Goal: Register for event/course

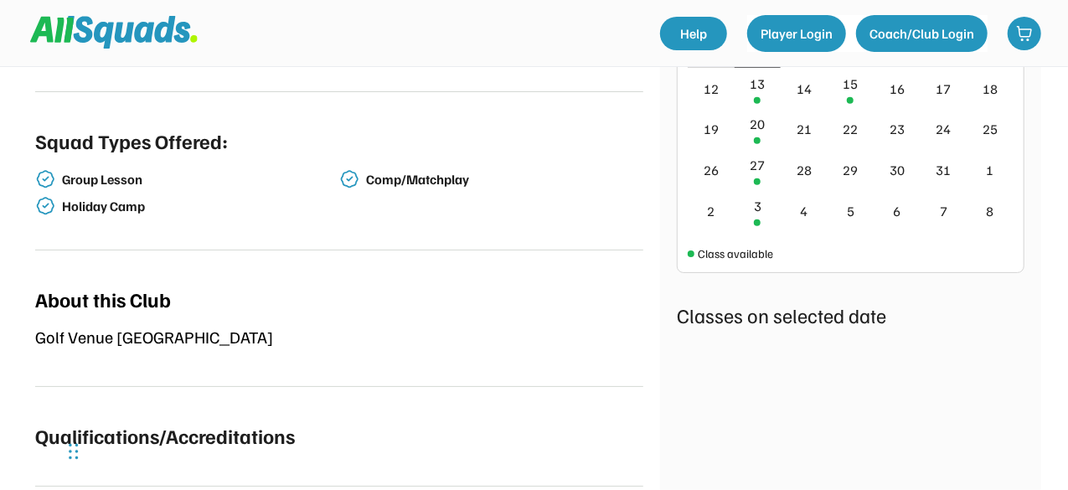
scroll to position [335, 0]
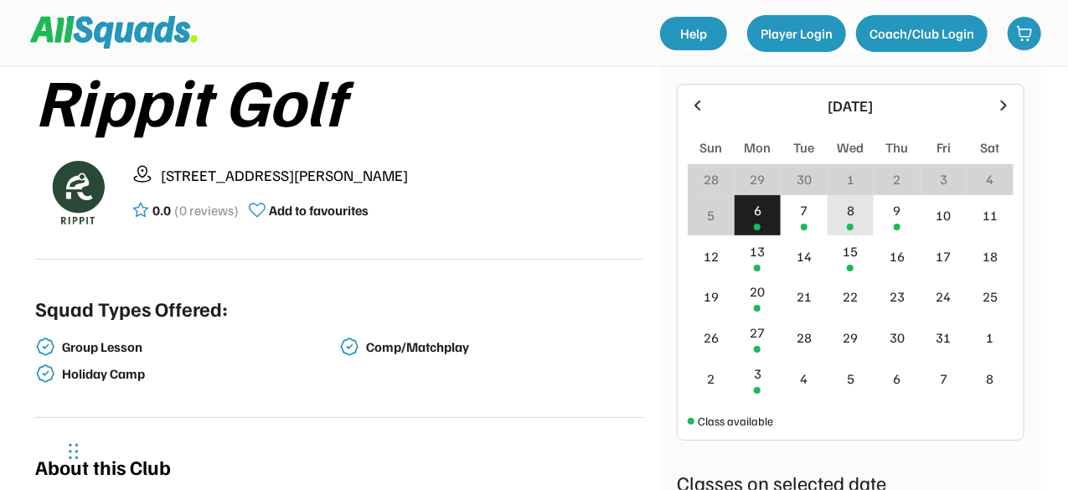
click at [847, 207] on div "8" at bounding box center [851, 210] width 8 height 20
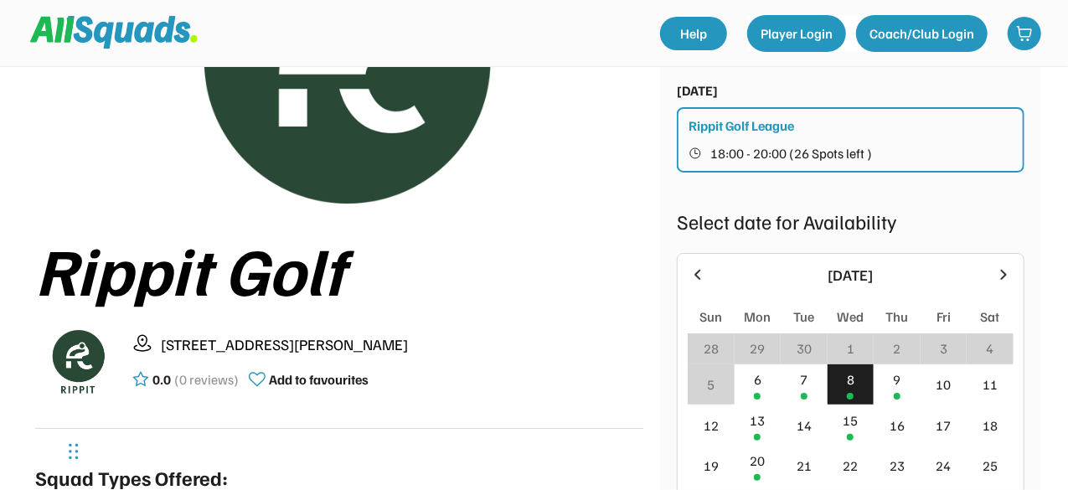
scroll to position [84, 0]
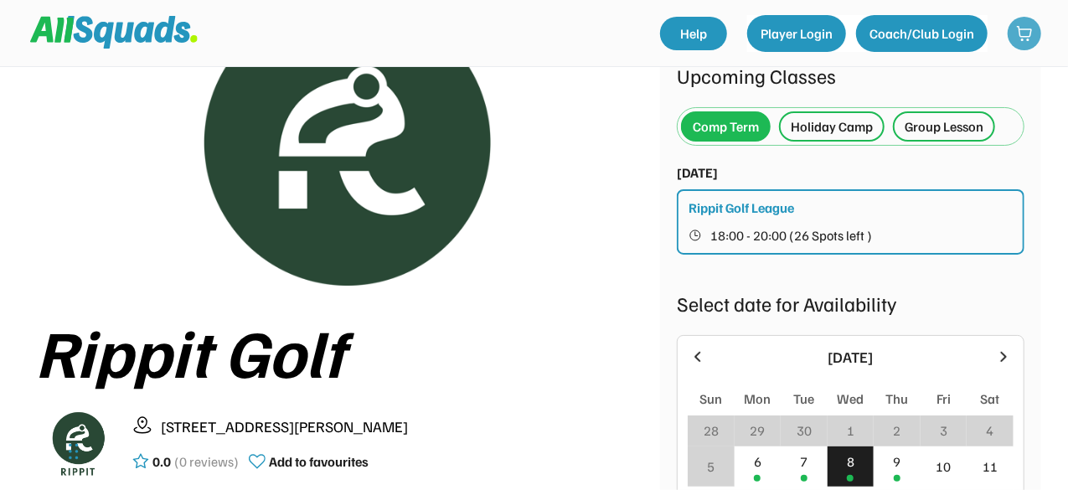
click at [1026, 33] on img at bounding box center [1024, 33] width 17 height 17
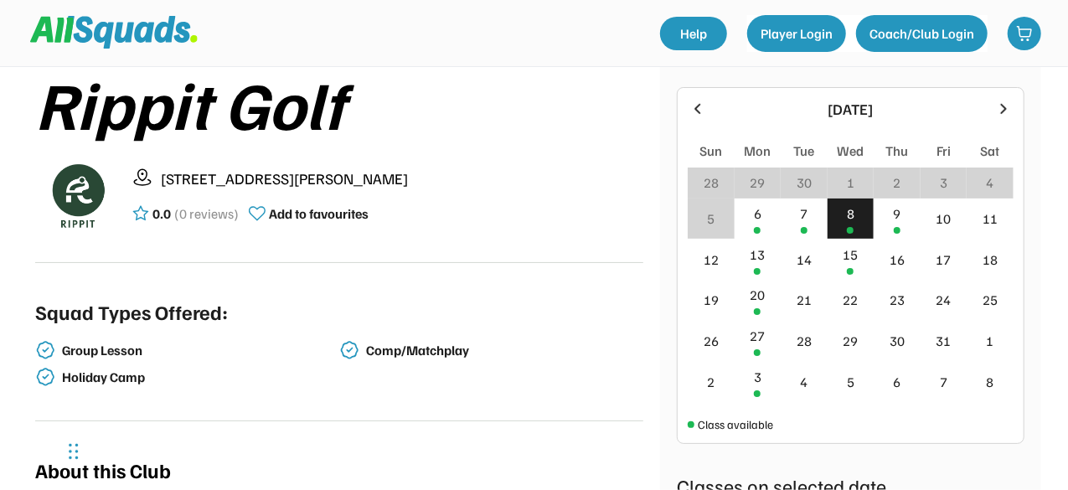
scroll to position [335, 0]
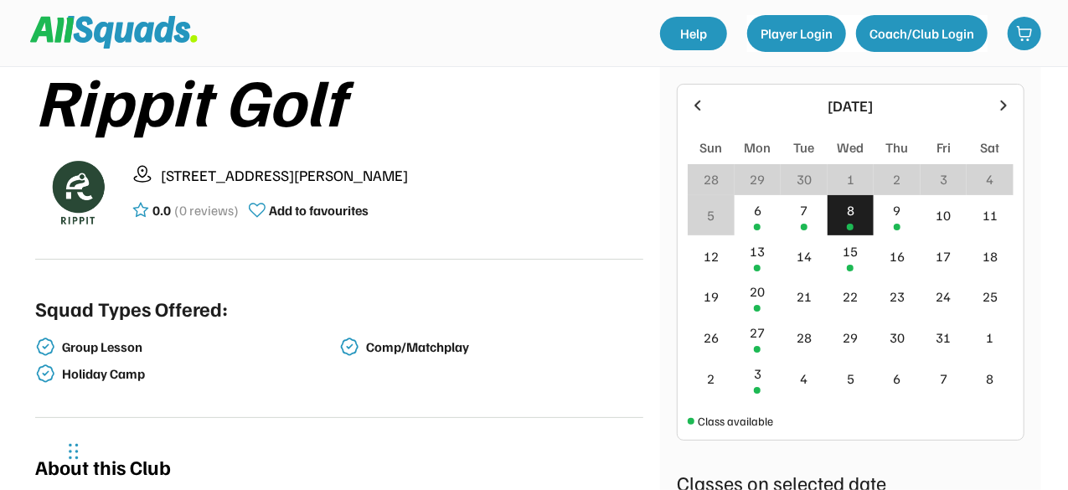
click at [862, 214] on div "8" at bounding box center [851, 215] width 47 height 41
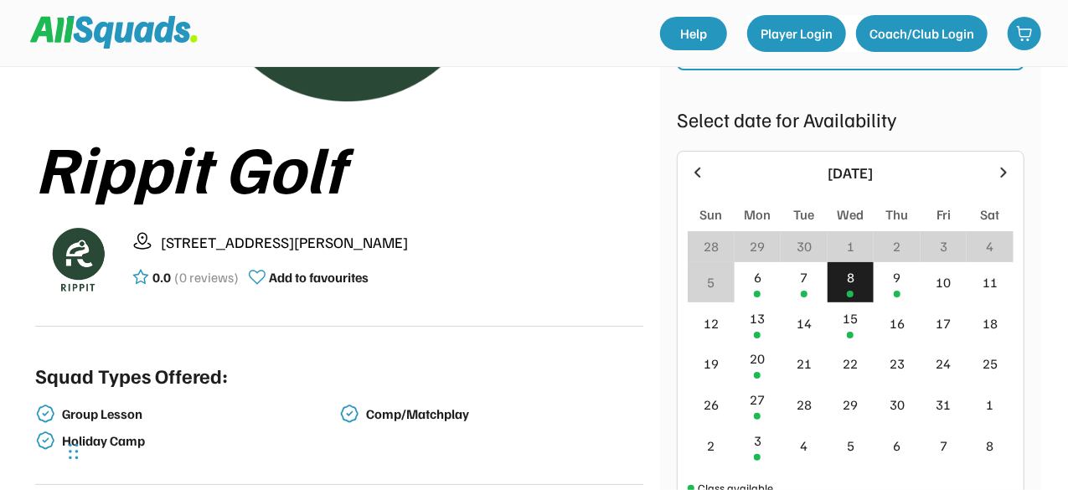
scroll to position [168, 0]
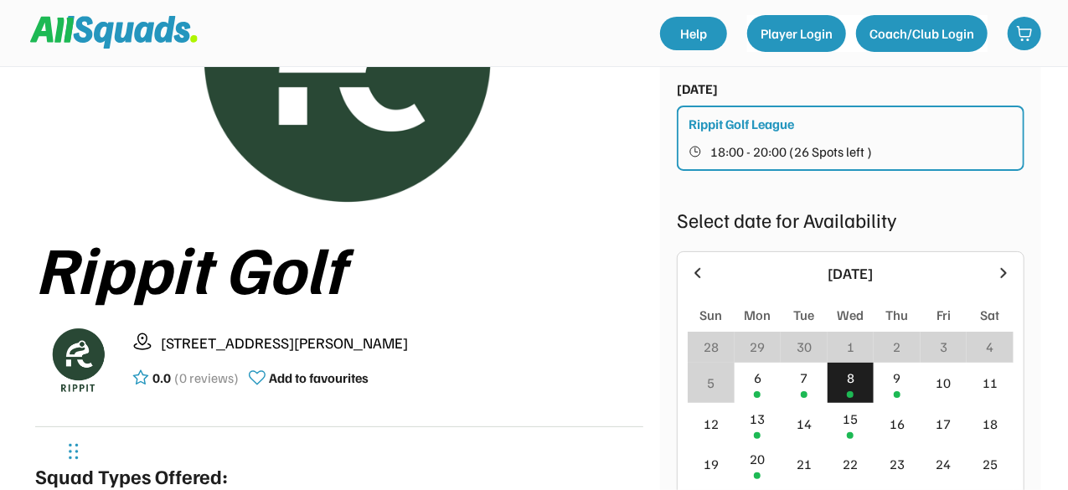
click at [764, 137] on div "Rippit Golf League 18:00 - 20:00 (26 Spots left )" at bounding box center [851, 138] width 348 height 65
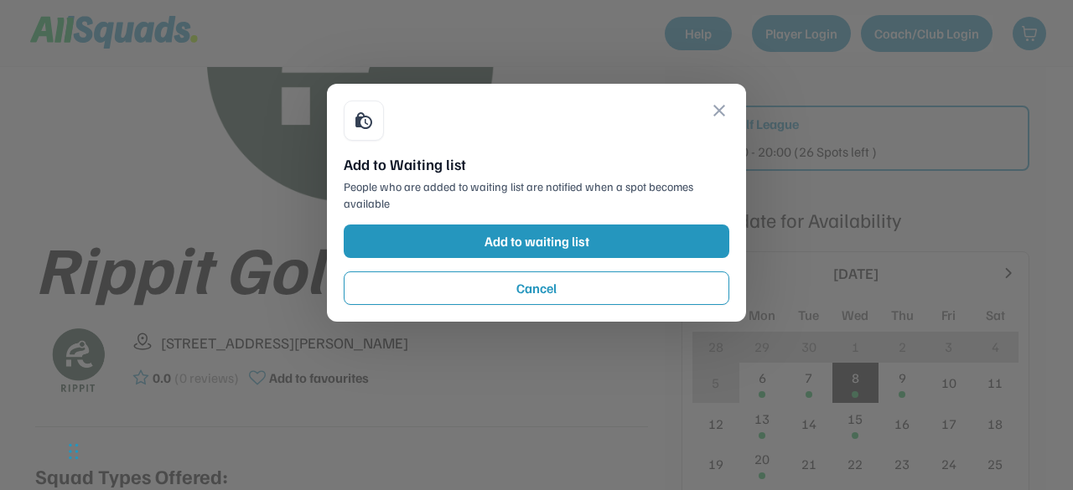
click at [718, 107] on button "close" at bounding box center [719, 111] width 20 height 20
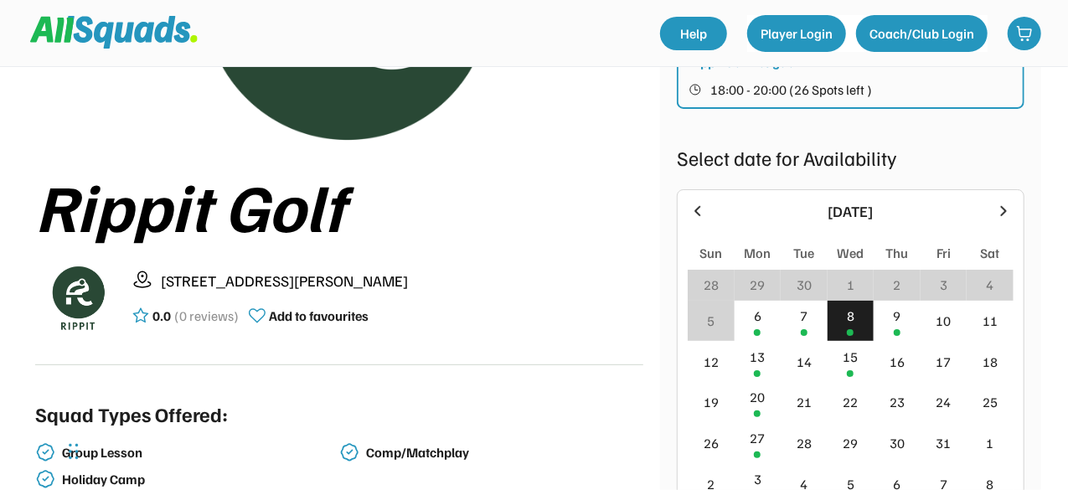
scroll to position [335, 0]
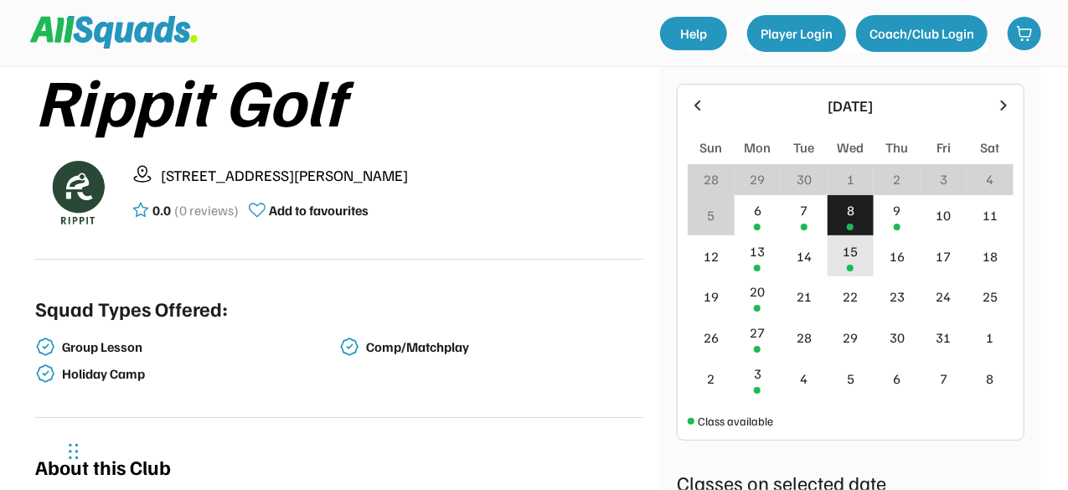
click at [856, 256] on div "15" at bounding box center [850, 251] width 15 height 20
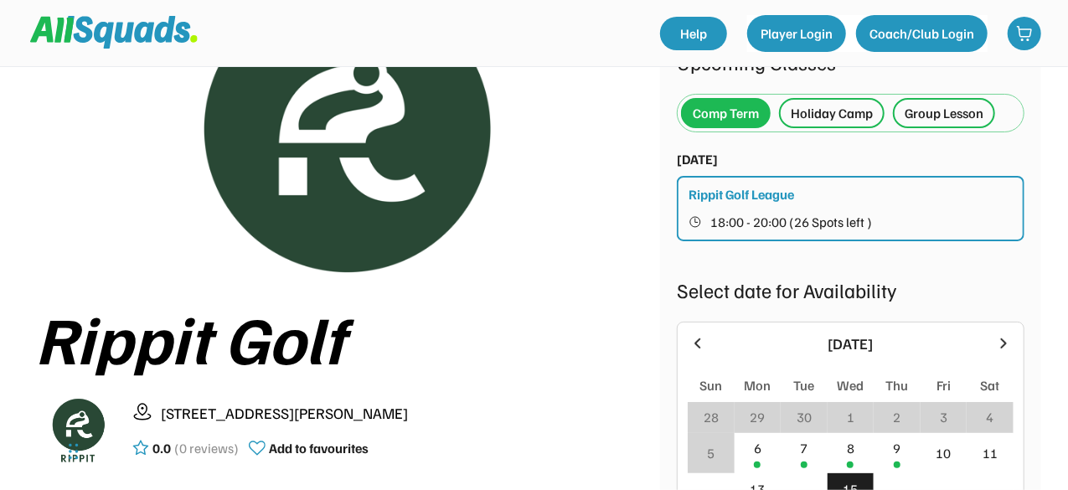
scroll to position [84, 0]
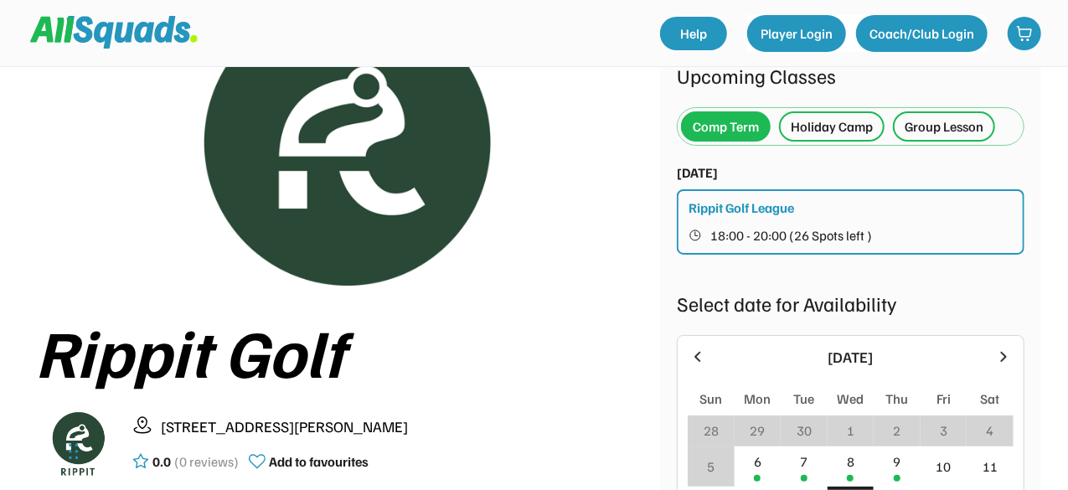
click at [808, 234] on span "18:00 - 20:00 (26 Spots left )" at bounding box center [792, 235] width 162 height 13
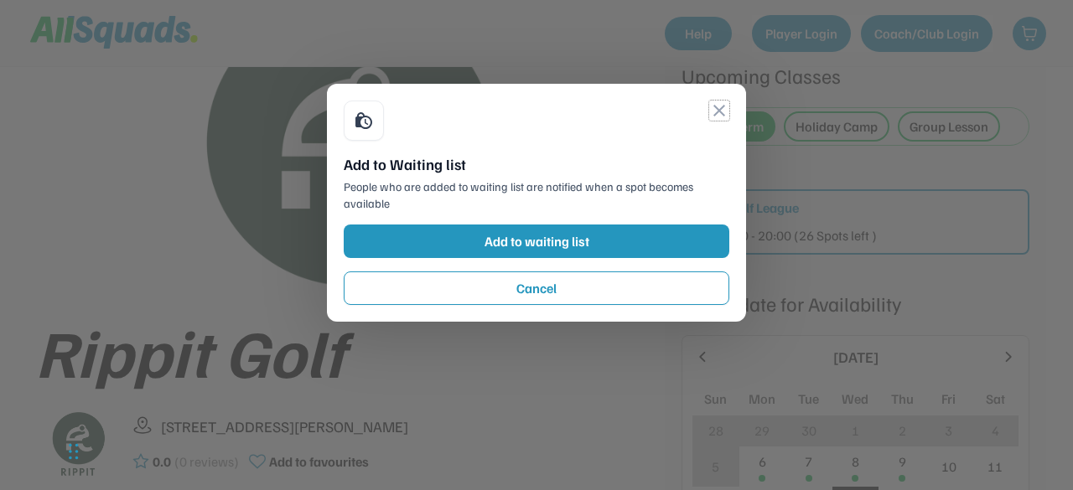
click at [720, 113] on button "close" at bounding box center [719, 111] width 20 height 20
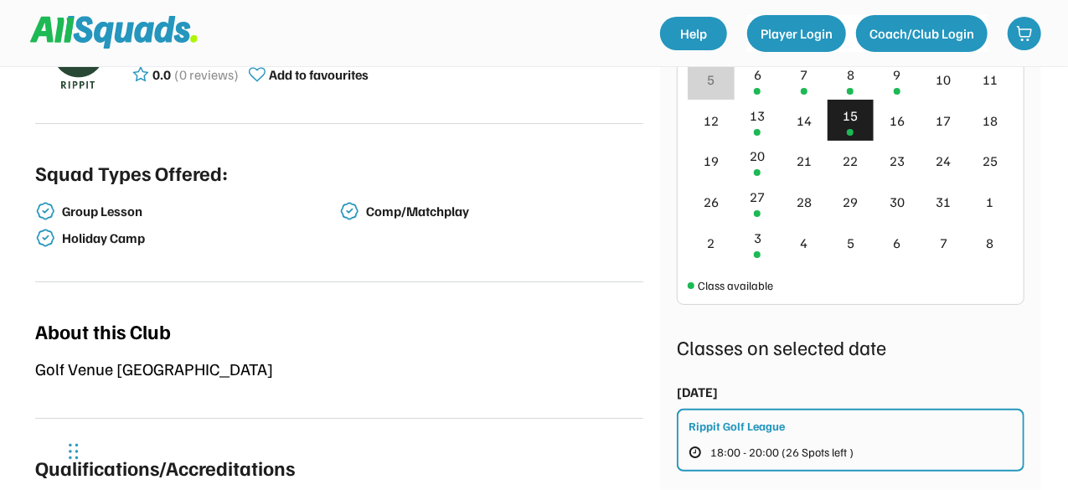
scroll to position [503, 0]
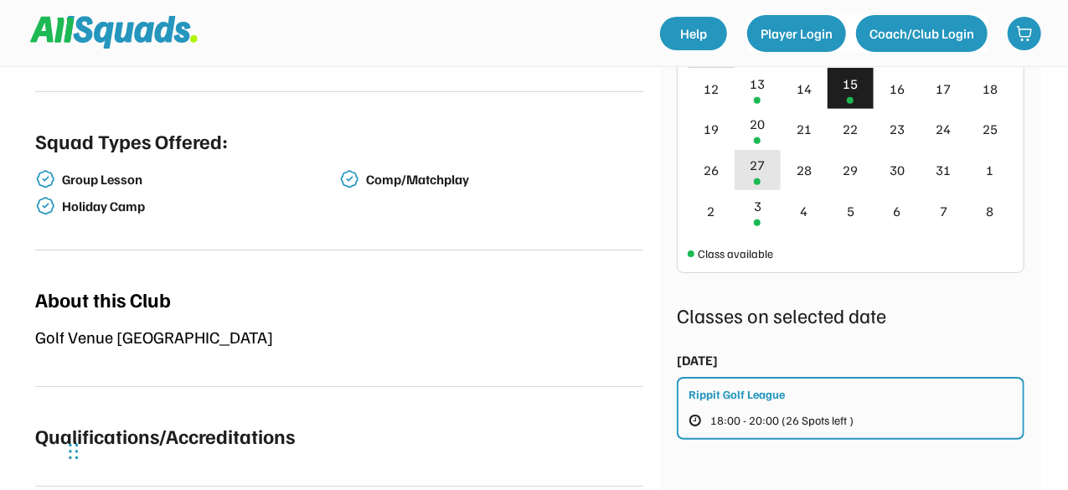
click at [760, 176] on div "27" at bounding box center [758, 170] width 47 height 41
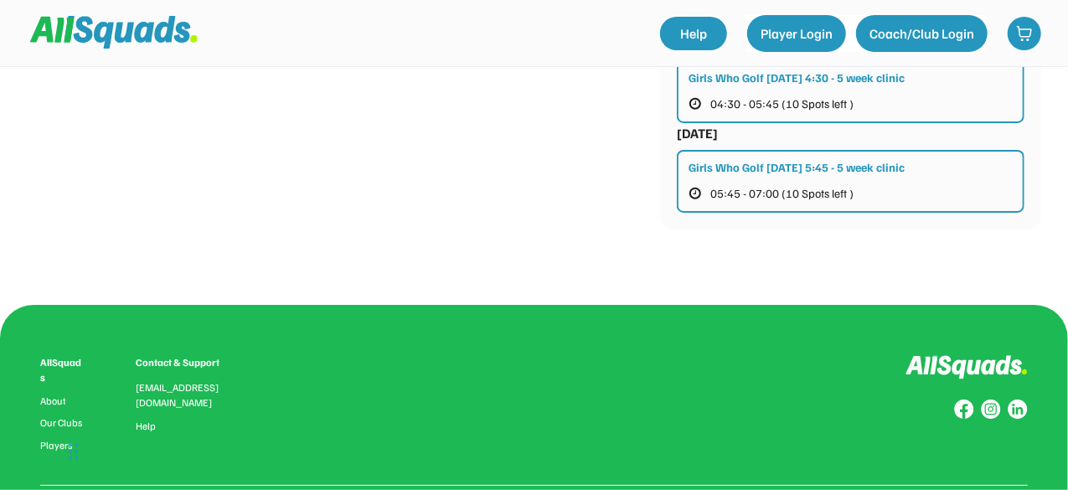
scroll to position [1089, 0]
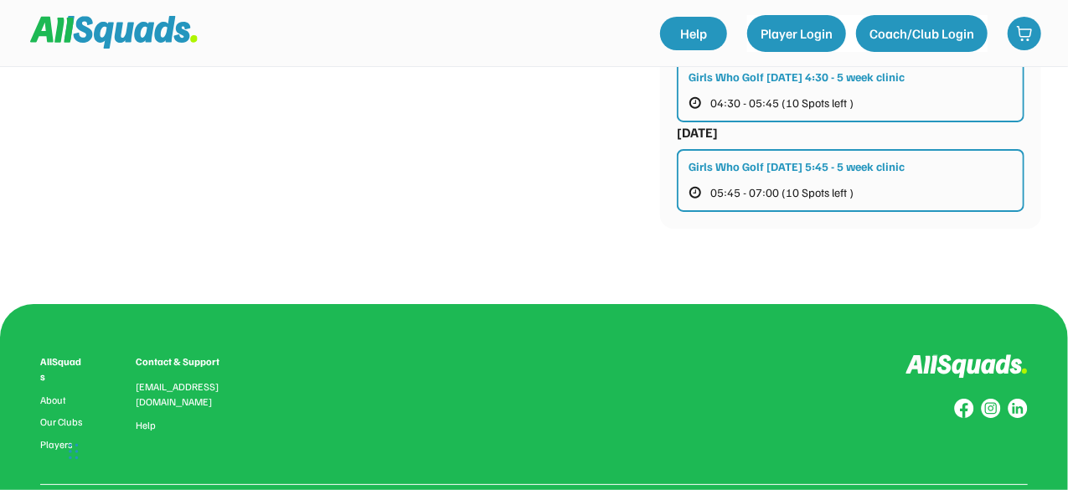
click at [743, 164] on div "Girls Who Golf [DATE] 5:45 - 5 week clinic" at bounding box center [797, 167] width 216 height 18
